Goal: Information Seeking & Learning: Learn about a topic

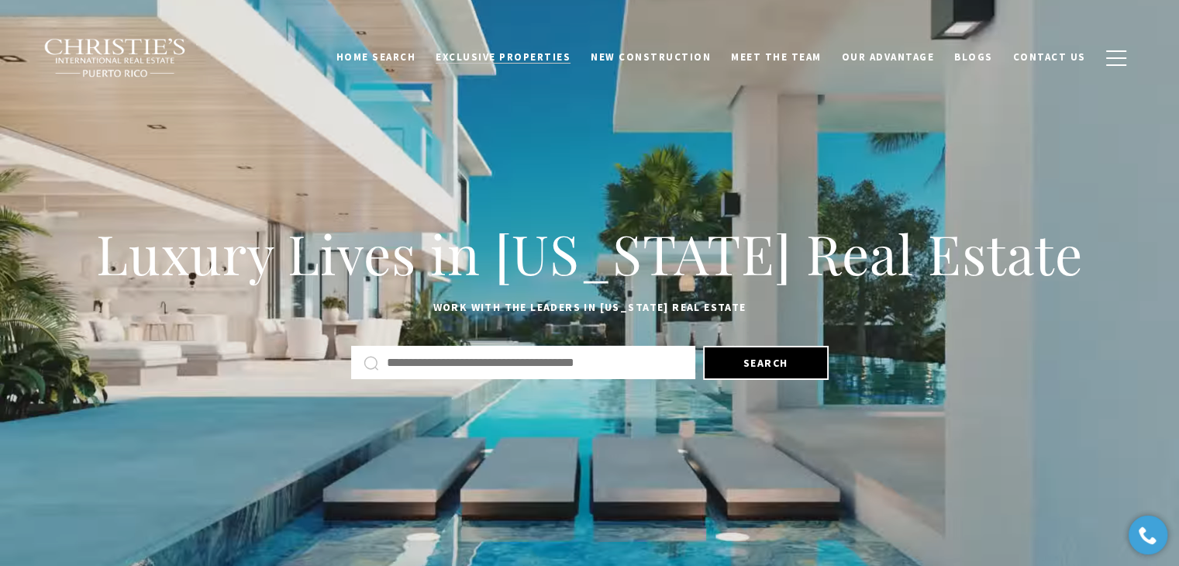
click at [523, 53] on span "Exclusive Properties" at bounding box center [503, 56] width 135 height 13
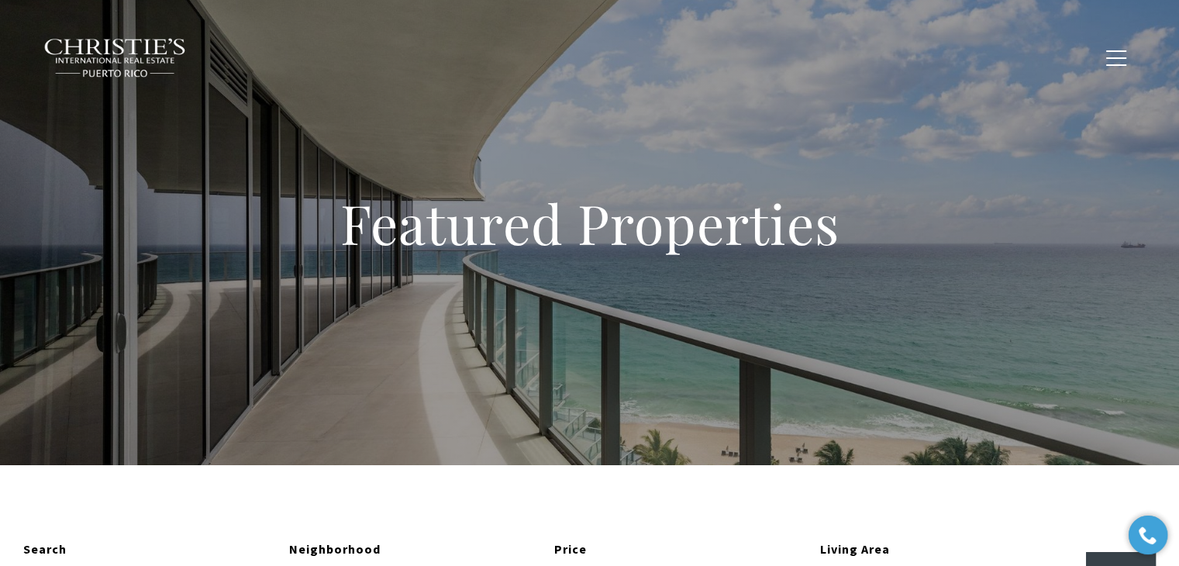
type input "**********"
type input "*********"
click at [984, 58] on span "Blogs" at bounding box center [973, 56] width 39 height 13
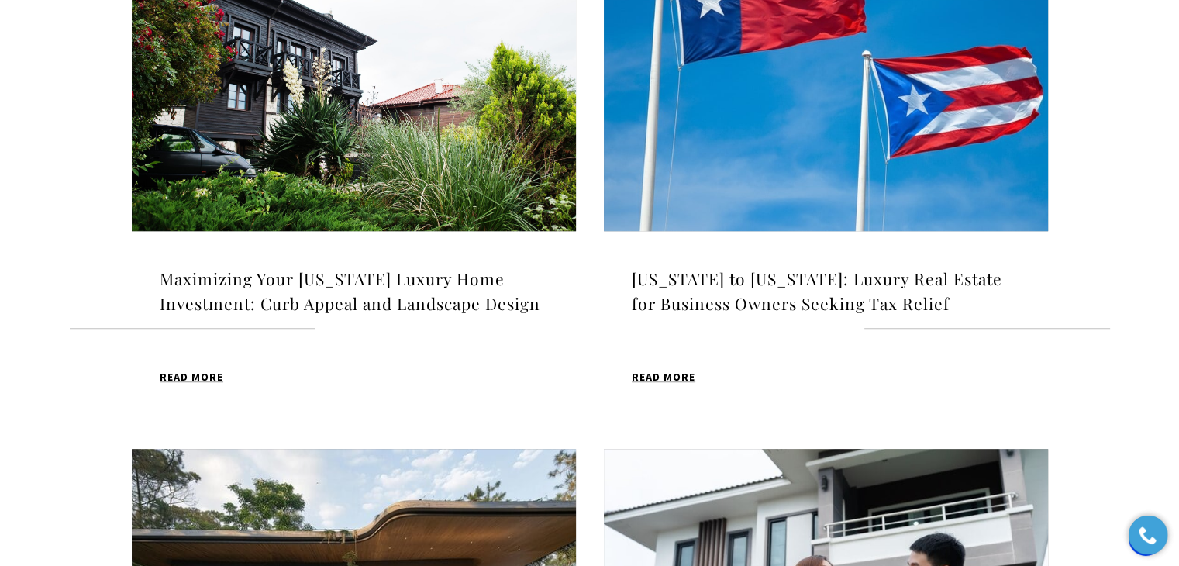
scroll to position [1168, 0]
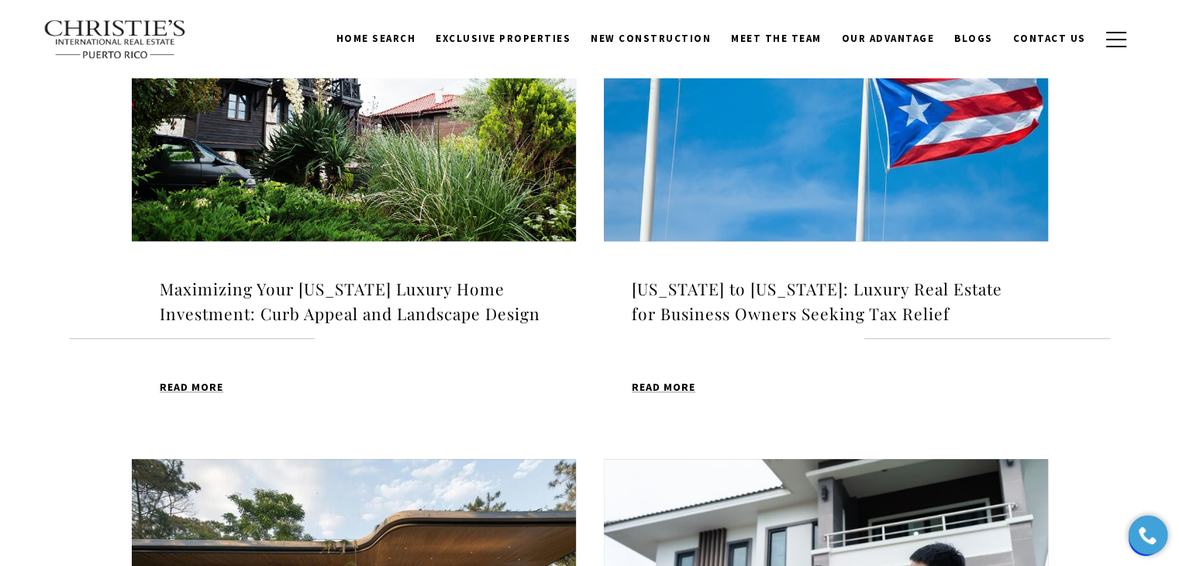
click at [360, 209] on img at bounding box center [354, 85] width 444 height 312
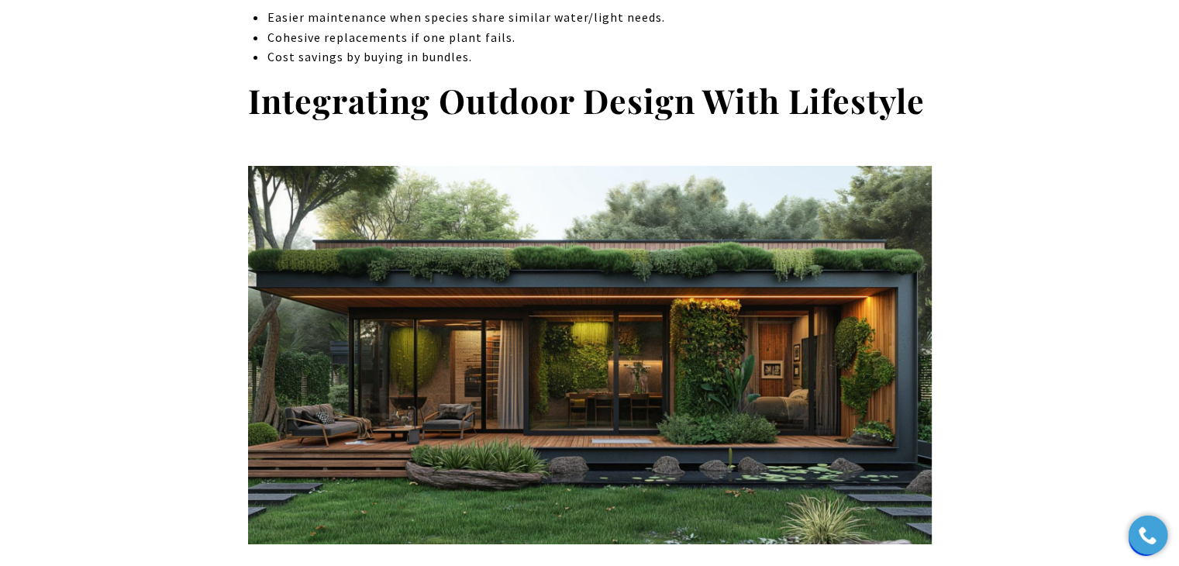
scroll to position [5581, 0]
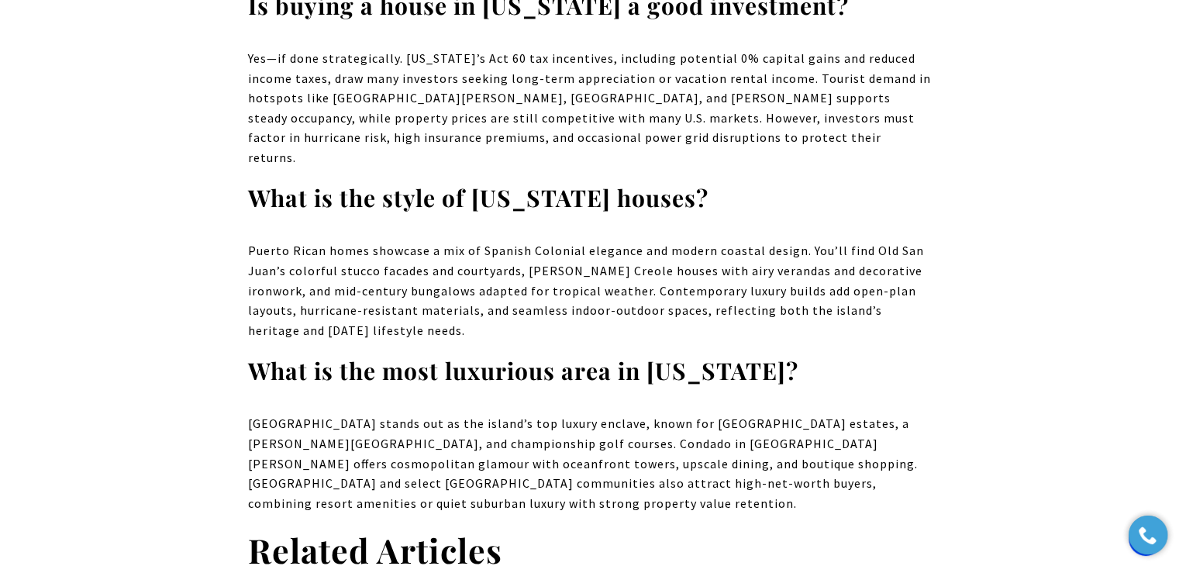
scroll to position [6821, 0]
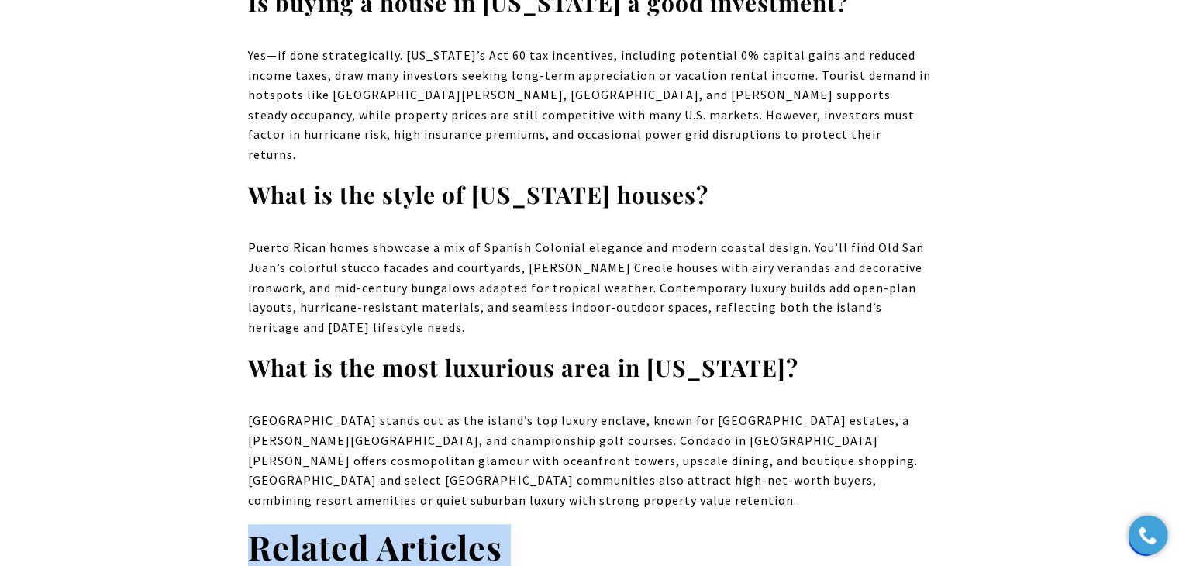
drag, startPoint x: 251, startPoint y: 115, endPoint x: 748, endPoint y: 195, distance: 503.2
copy div "Related Articles Bahia Beach vs. Dorado Beach: Which Puerto Rico Luxury Communi…"
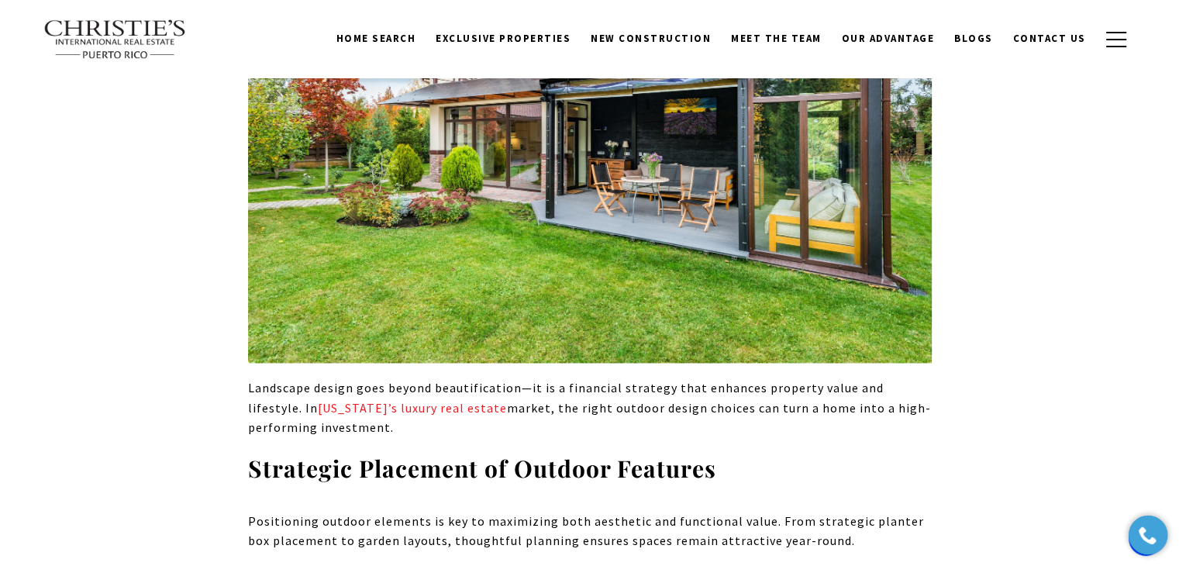
scroll to position [0, 0]
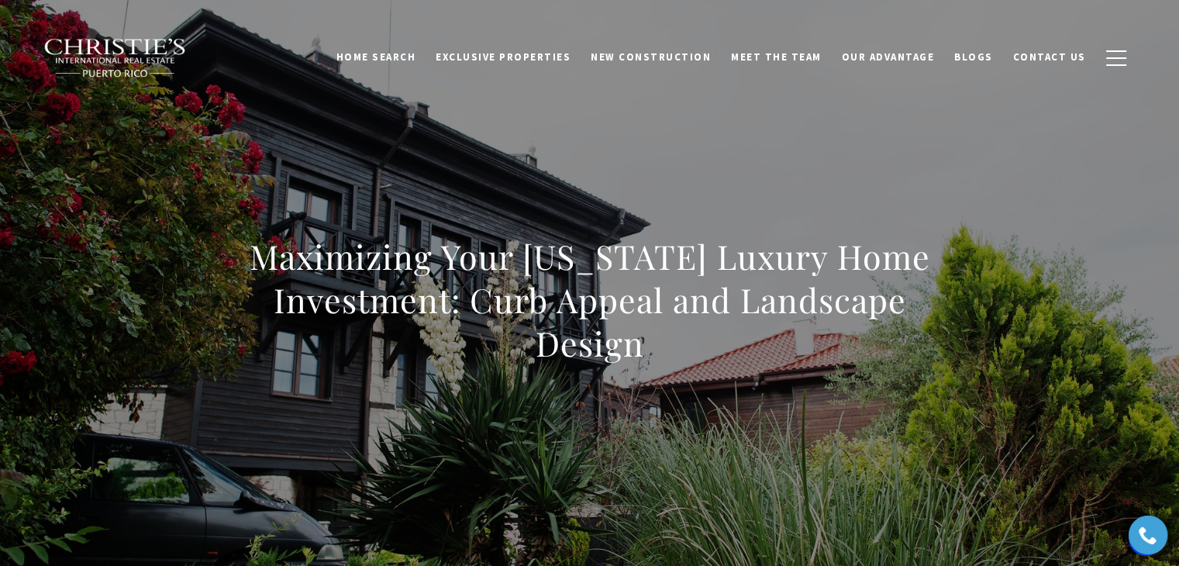
drag, startPoint x: 255, startPoint y: 259, endPoint x: 719, endPoint y: 357, distance: 473.7
click at [719, 357] on h1 "Maximizing Your [US_STATE] Luxury Home Investment: Curb Appeal and Landscape De…" at bounding box center [590, 300] width 684 height 130
copy h1 "Maximizing Your [US_STATE] Luxury Home Investment: Curb Appeal and Landscape De…"
click at [649, 327] on h1 "Maximizing Your [US_STATE] Luxury Home Investment: Curb Appeal and Landscape De…" at bounding box center [590, 300] width 684 height 130
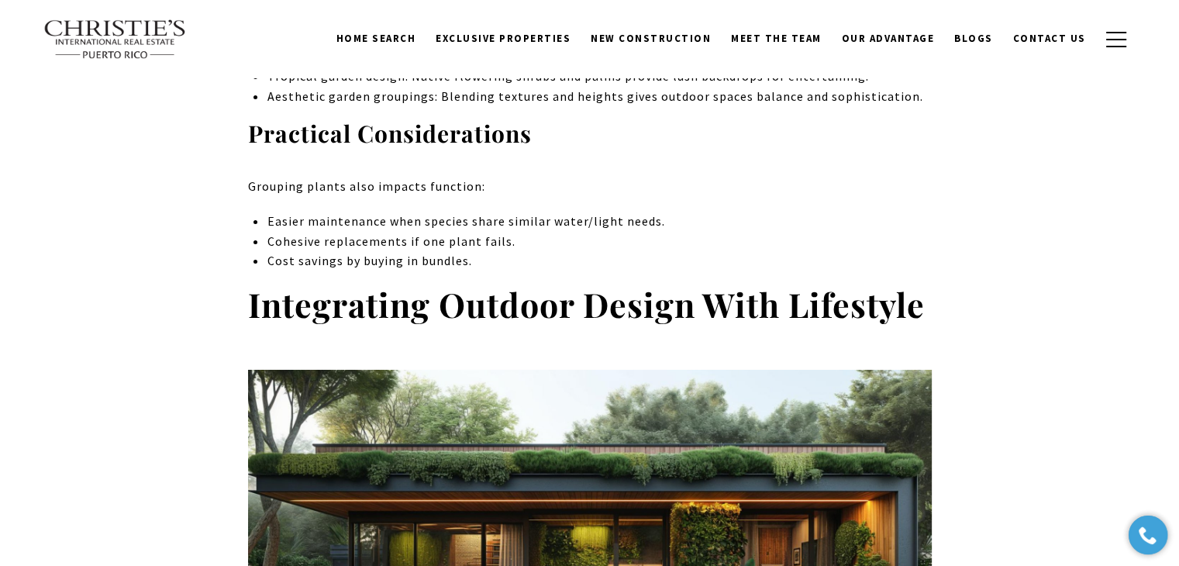
scroll to position [5362, 0]
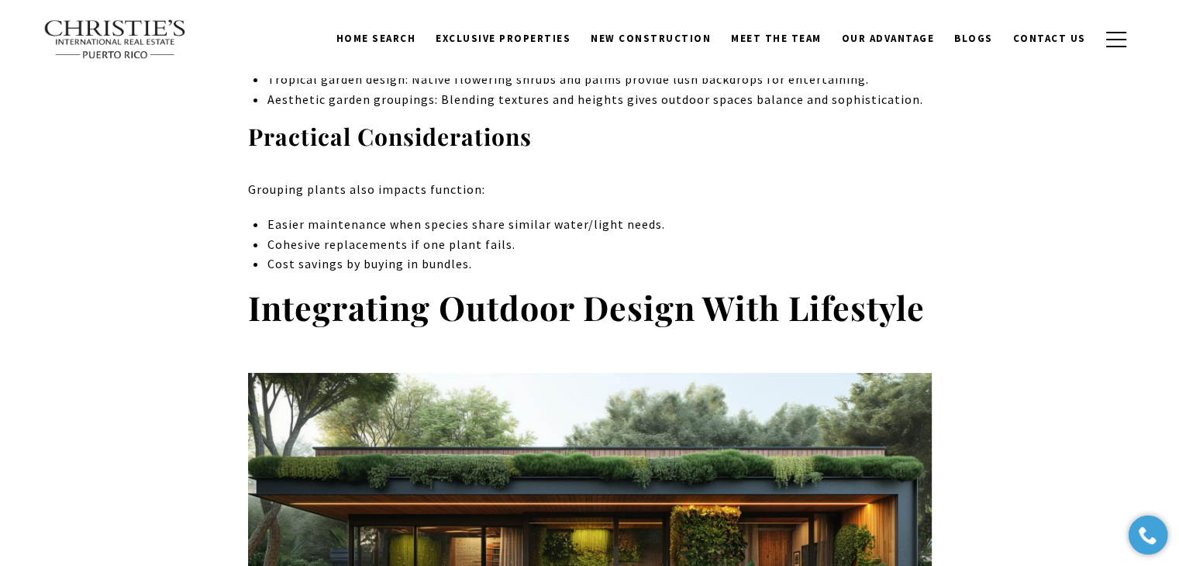
click at [536, 295] on h2 "Integrating Outdoor Design With Lifestyle" at bounding box center [590, 518] width 684 height 465
click at [532, 301] on h2 "Integrating Outdoor Design With Lifestyle" at bounding box center [590, 518] width 684 height 465
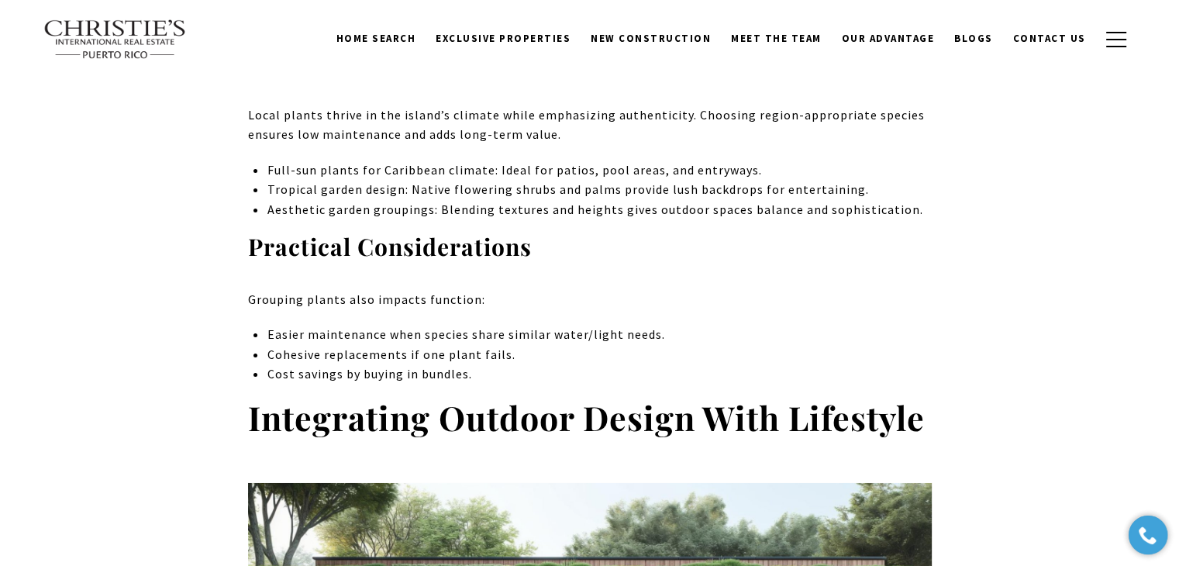
scroll to position [4975, 0]
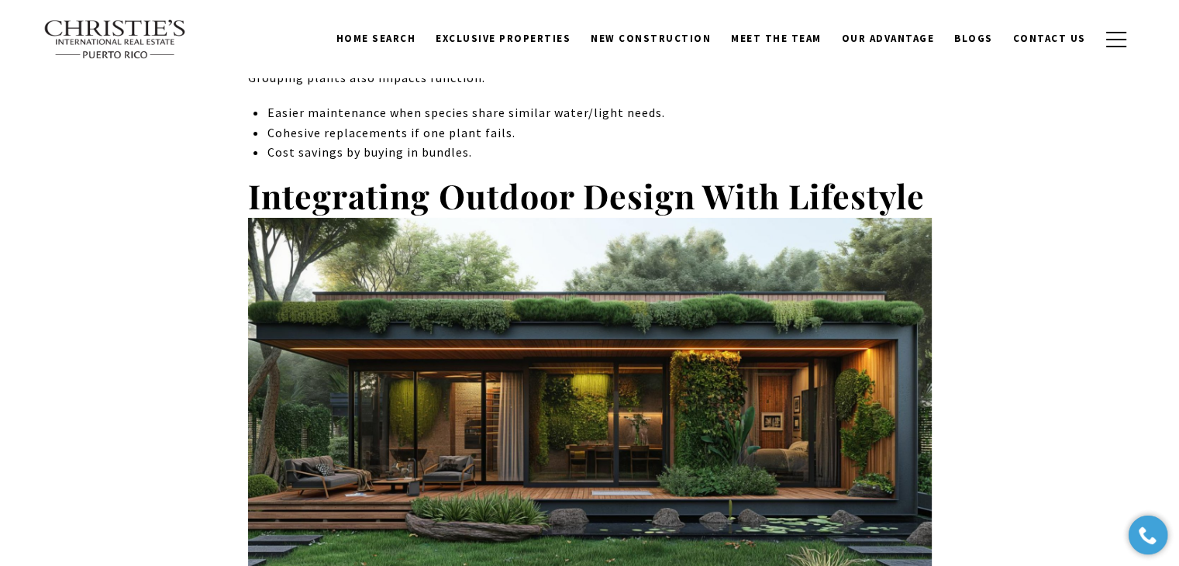
scroll to position [5426, 0]
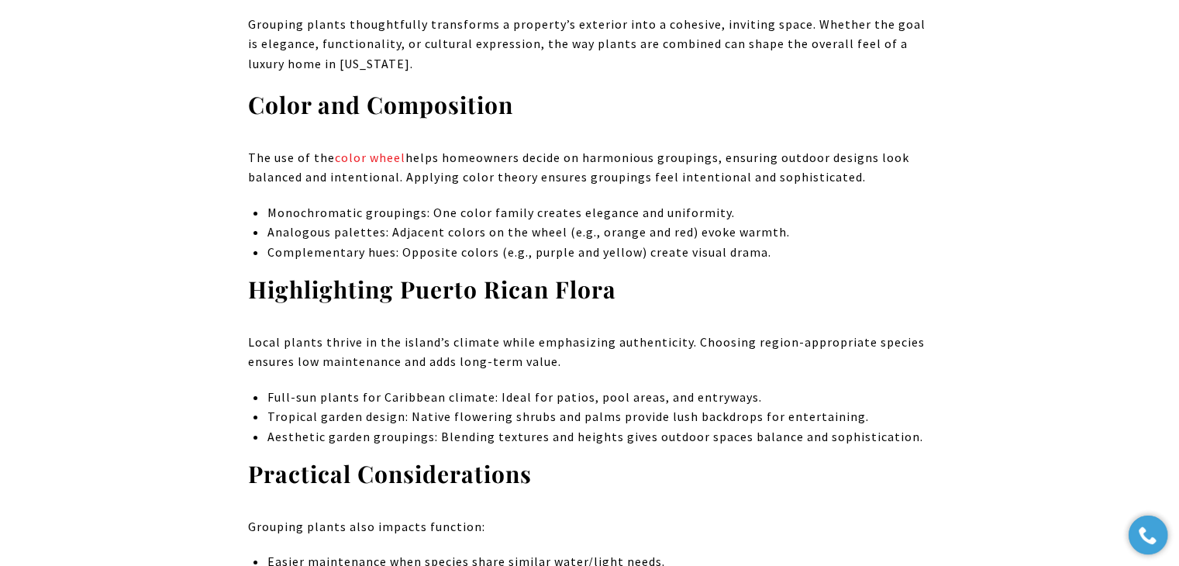
scroll to position [4728, 0]
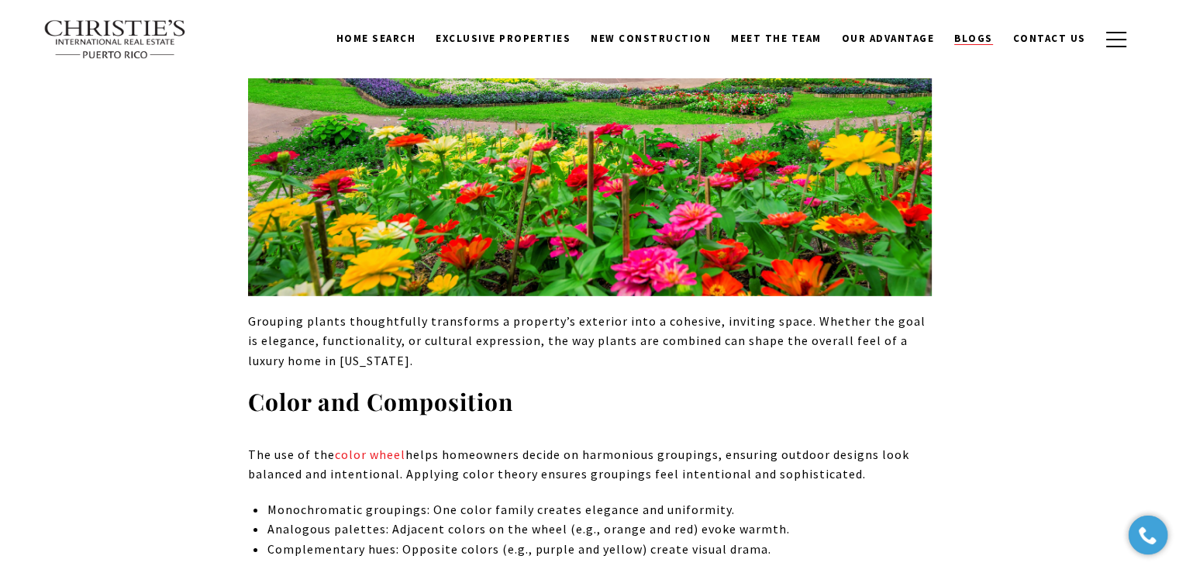
click at [964, 30] on link "Blogs" at bounding box center [973, 38] width 59 height 29
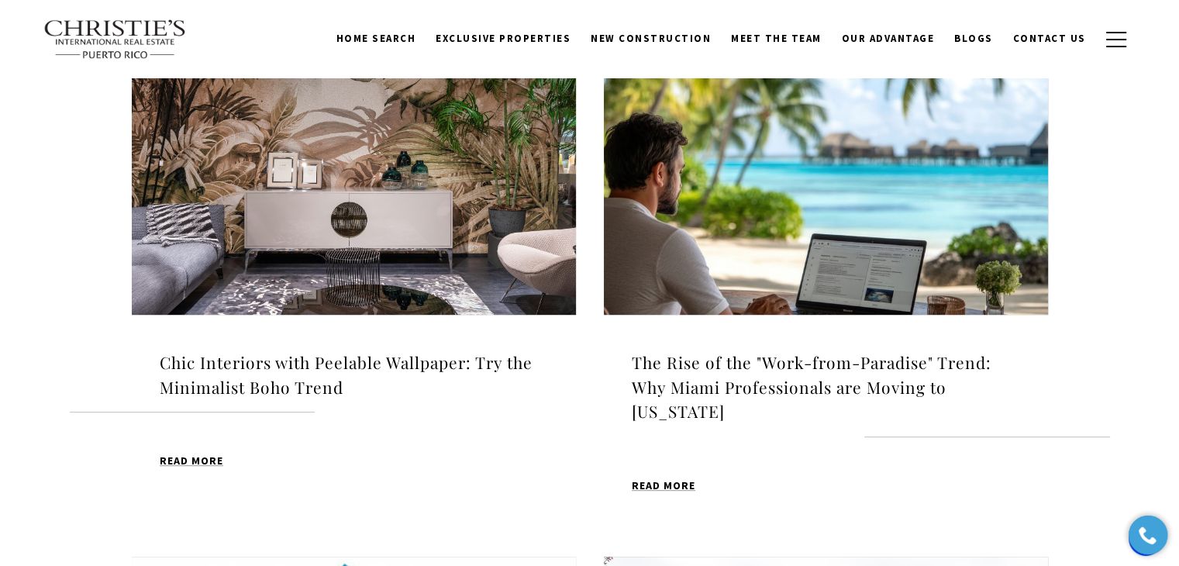
scroll to position [543, 0]
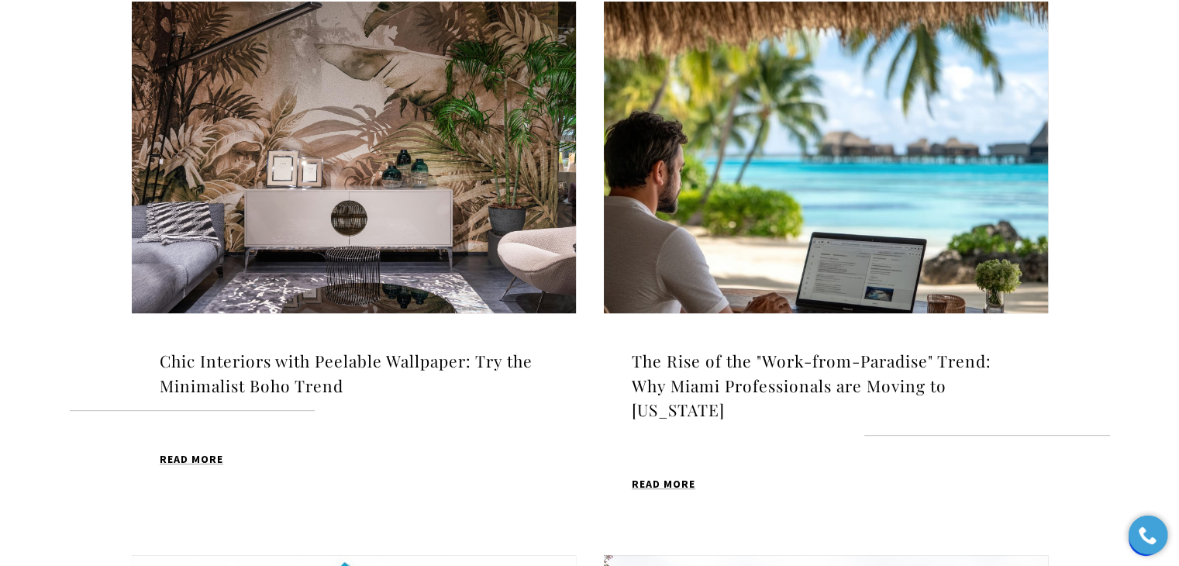
click at [336, 195] on img at bounding box center [354, 158] width 444 height 312
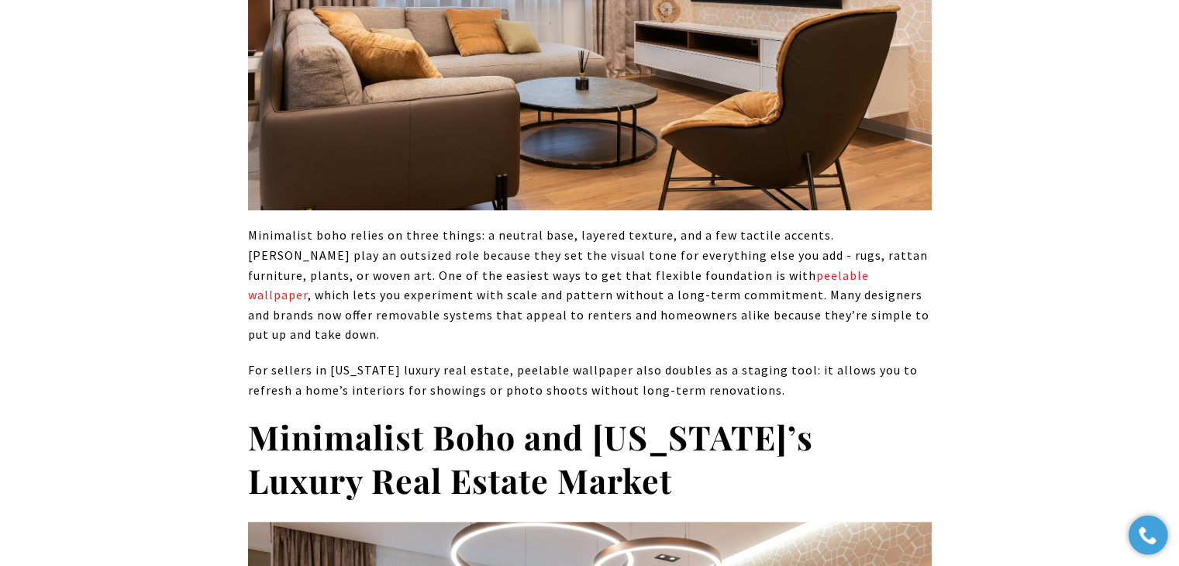
scroll to position [1318, 0]
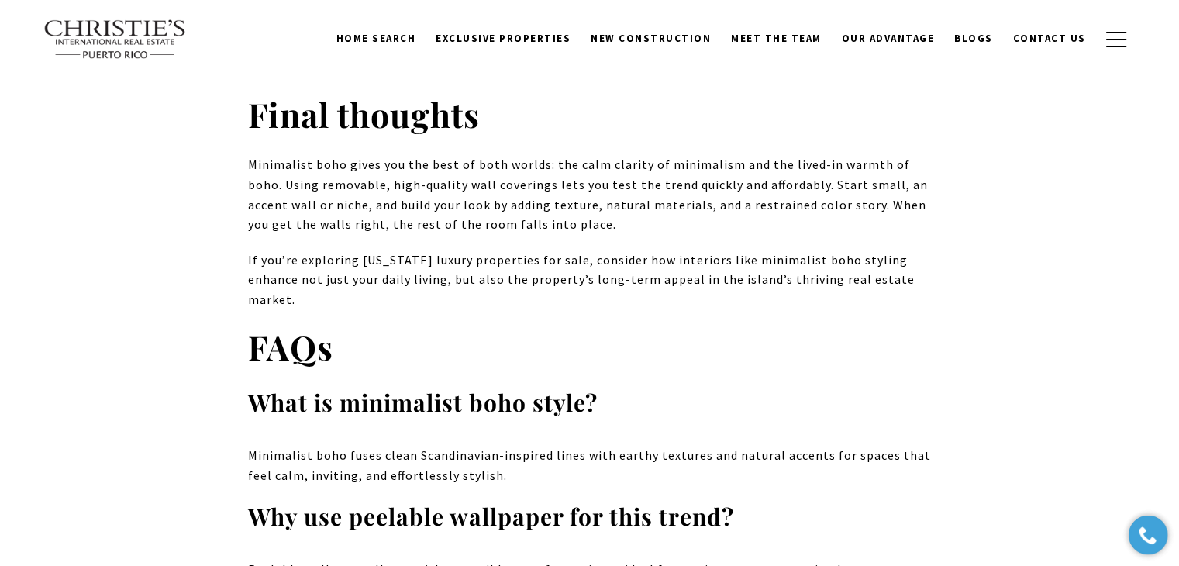
scroll to position [7209, 0]
